Goal: Task Accomplishment & Management: Complete application form

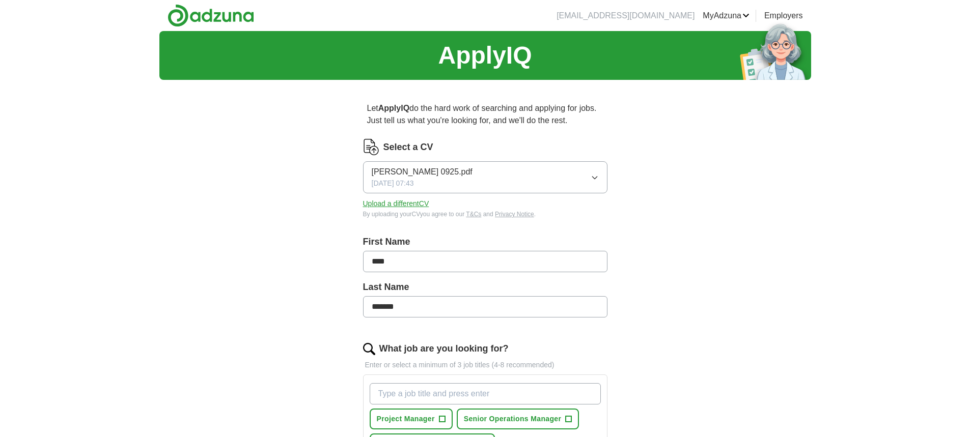
click at [410, 205] on button "Upload a different CV" at bounding box center [396, 204] width 66 height 11
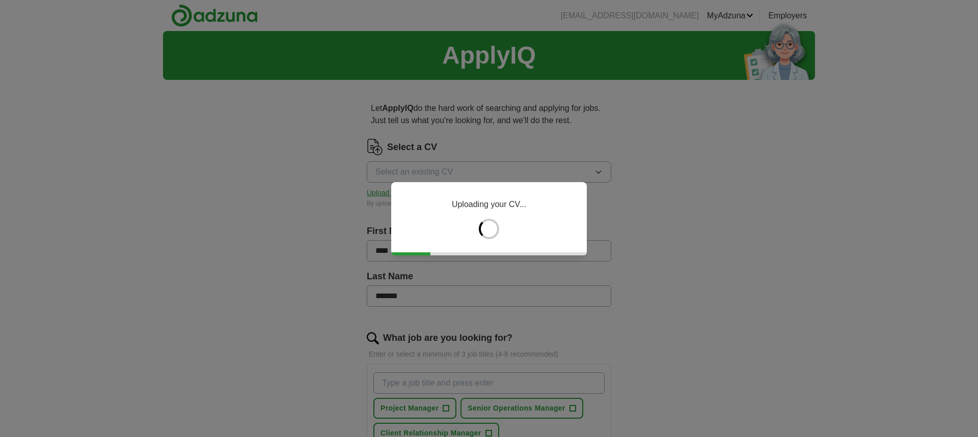
drag, startPoint x: 251, startPoint y: 219, endPoint x: 217, endPoint y: 260, distance: 52.5
click at [217, 260] on div "Uploading your CV..." at bounding box center [489, 218] width 978 height 437
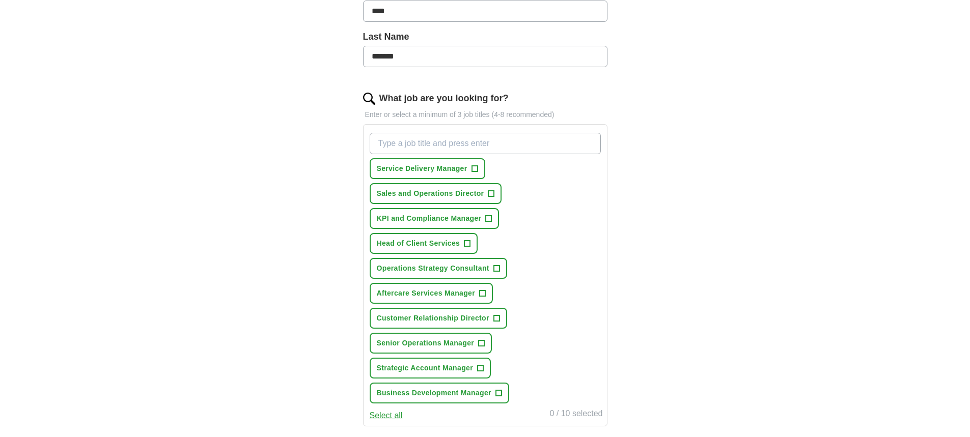
scroll to position [255, 0]
click at [452, 391] on span "Business Development Manager" at bounding box center [434, 389] width 115 height 11
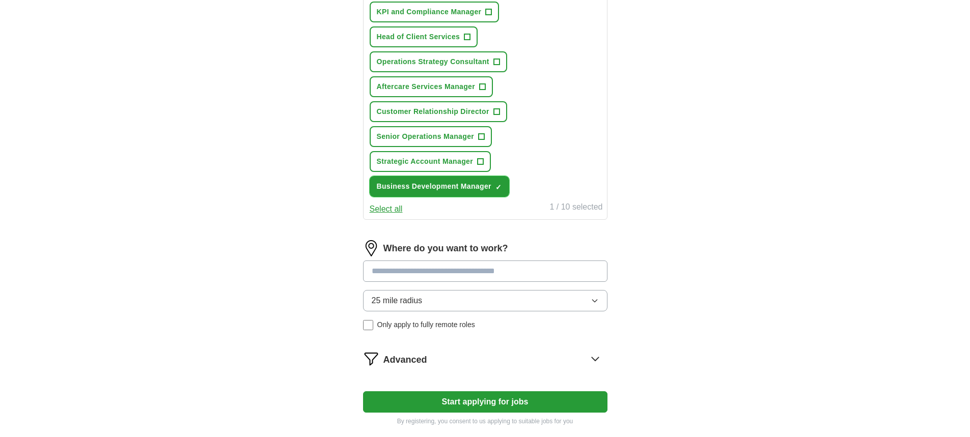
scroll to position [458, 0]
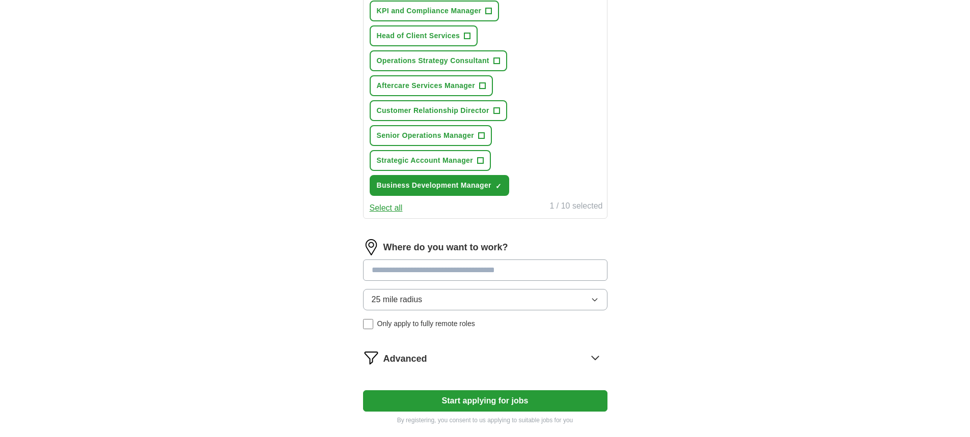
click at [466, 270] on input at bounding box center [485, 270] width 244 height 21
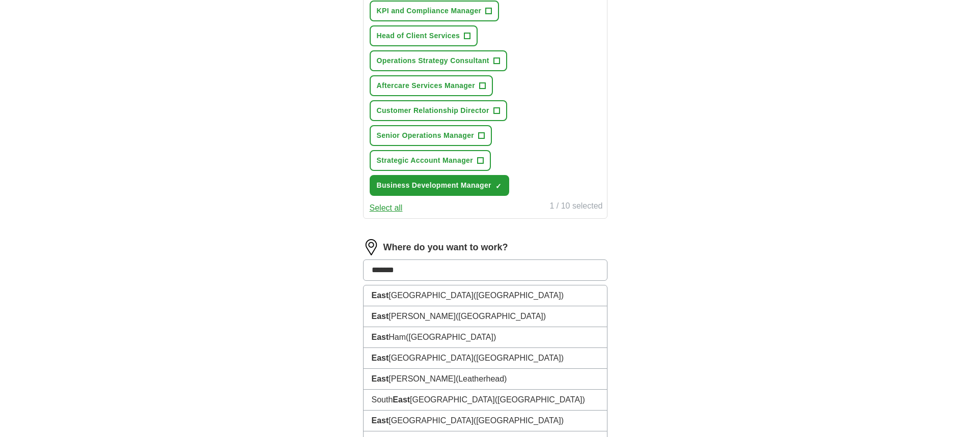
type input "********"
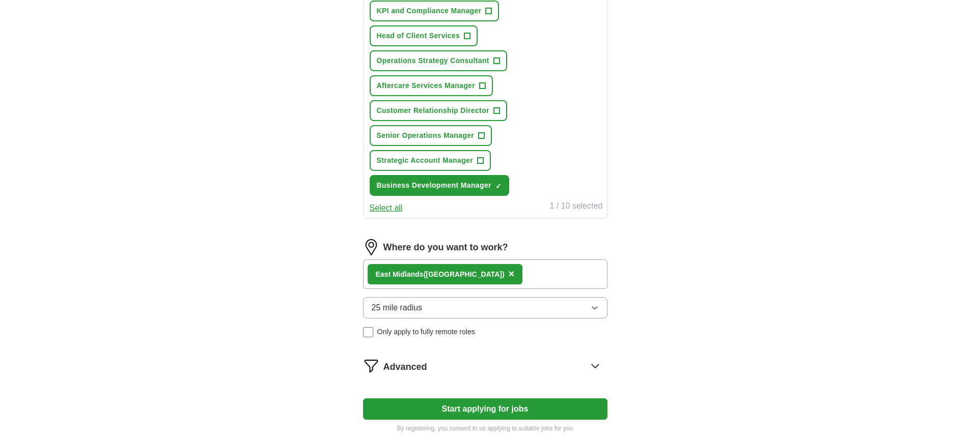
click at [446, 302] on button "25 mile radius" at bounding box center [485, 307] width 244 height 21
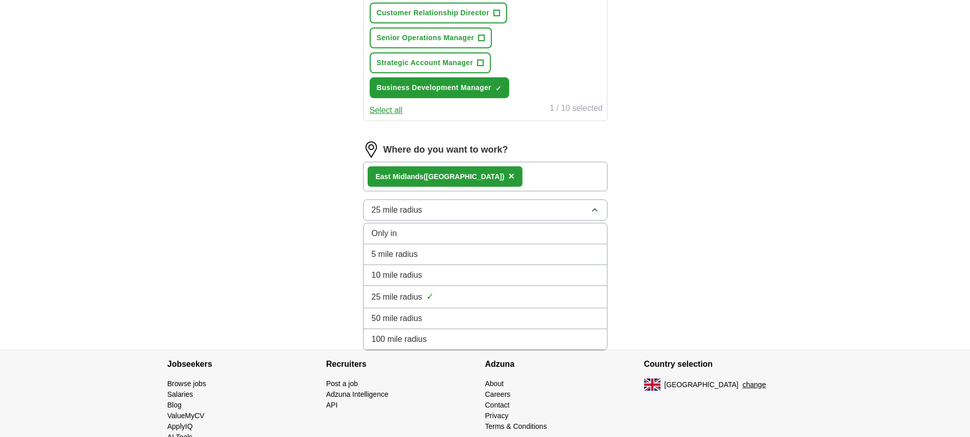
scroll to position [560, 0]
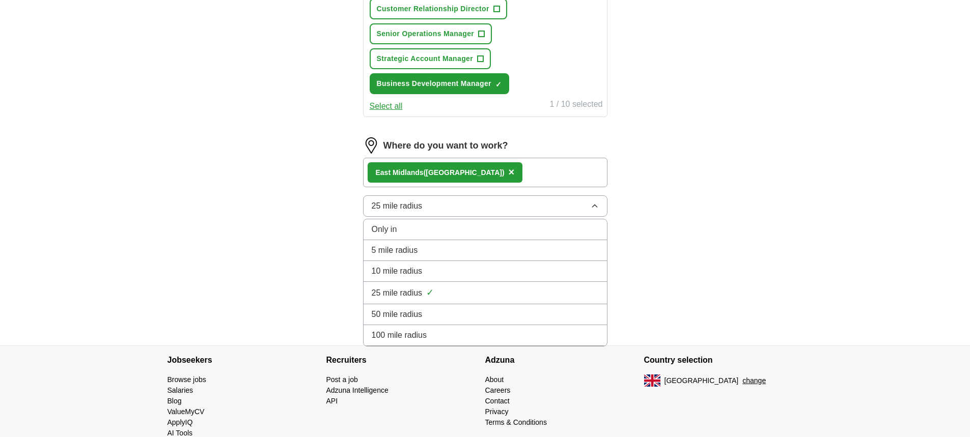
click at [431, 318] on div "50 mile radius" at bounding box center [485, 315] width 227 height 12
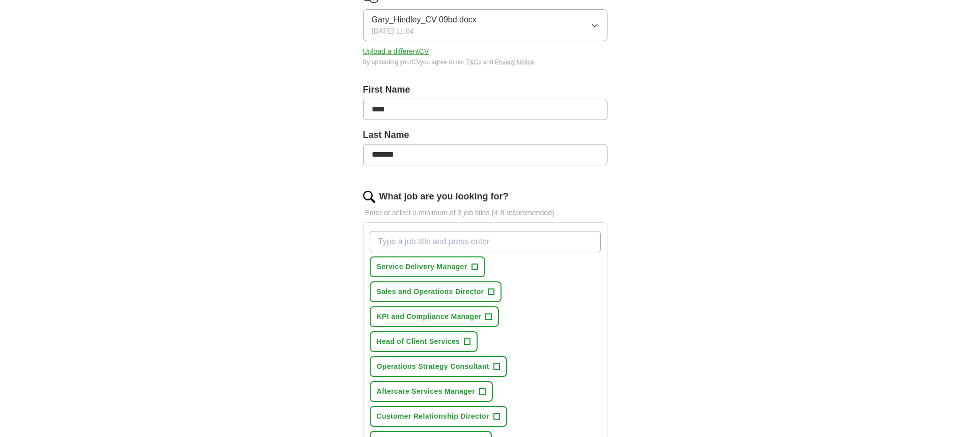
scroll to position [0, 0]
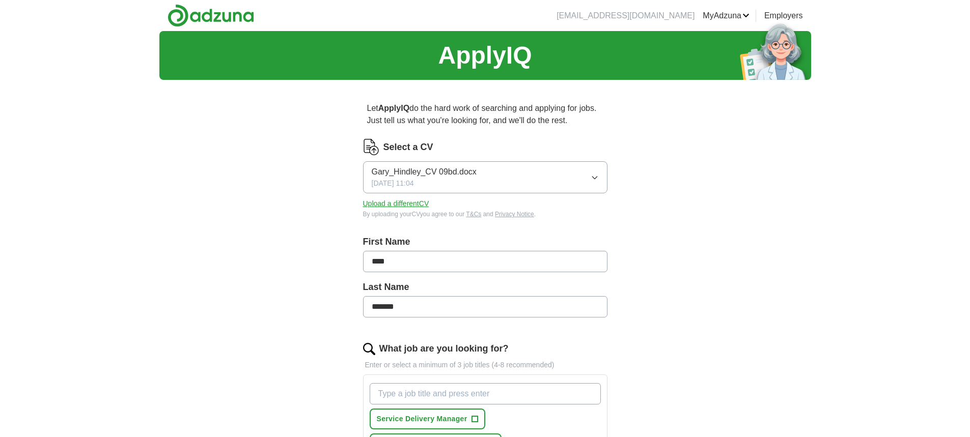
click at [725, 12] on link "MyAdzuna" at bounding box center [726, 16] width 47 height 12
click at [722, 15] on link "MyAdzuna" at bounding box center [726, 16] width 47 height 12
